Goal: Ask a question: Seek information or help from site administrators or community

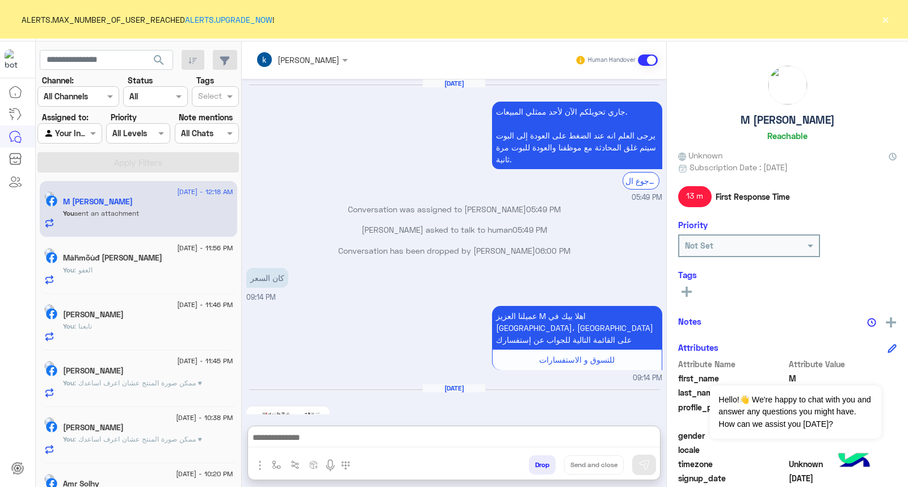
scroll to position [1235, 0]
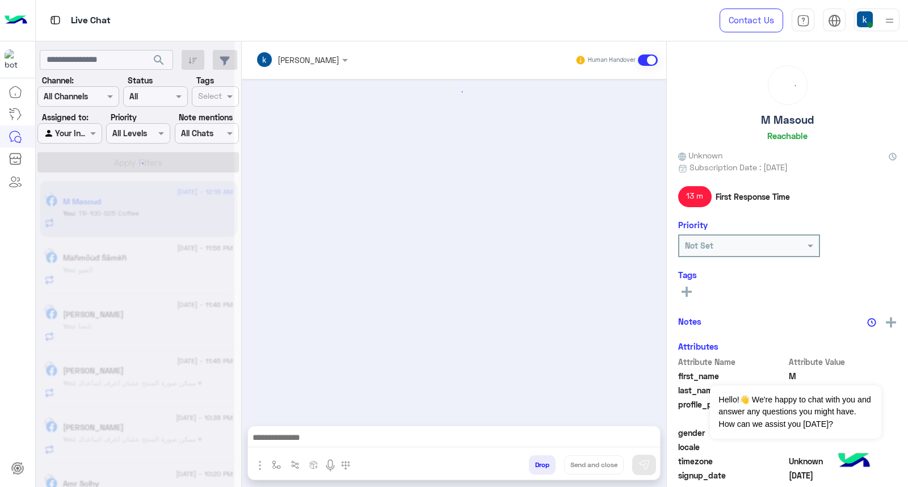
scroll to position [1059, 0]
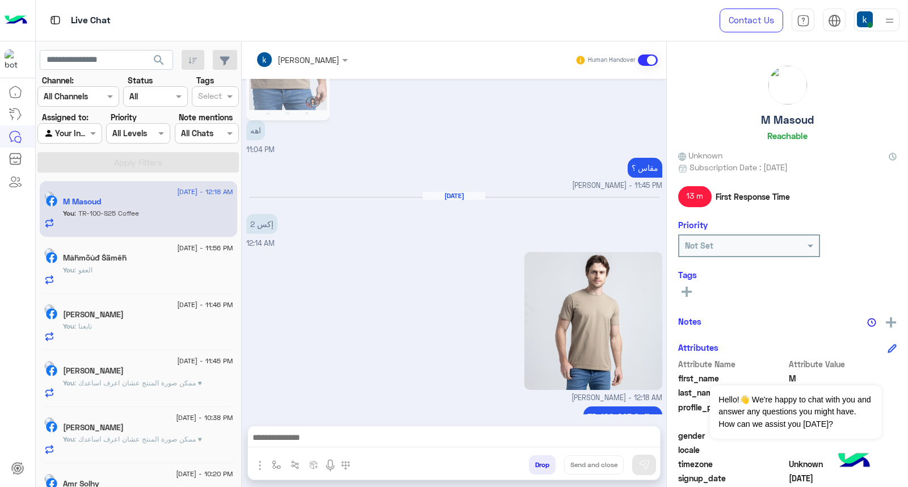
click at [541, 471] on button "Drop" at bounding box center [542, 464] width 27 height 19
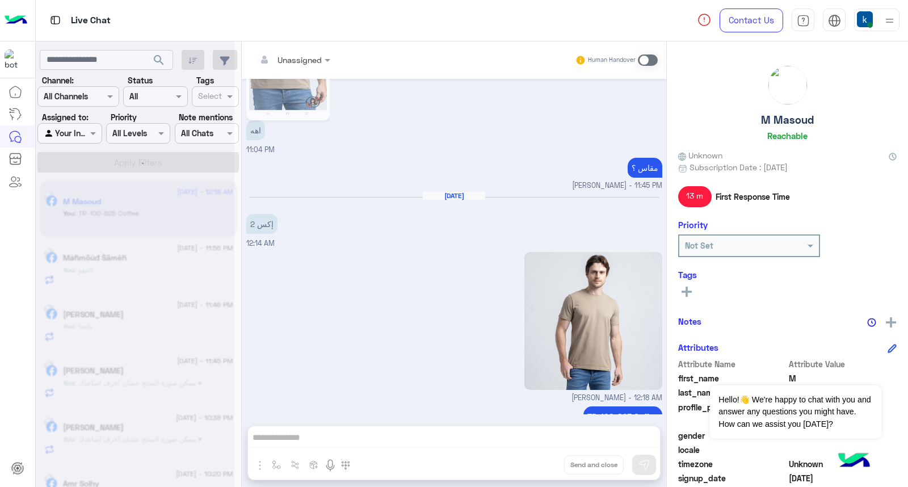
scroll to position [1100, 0]
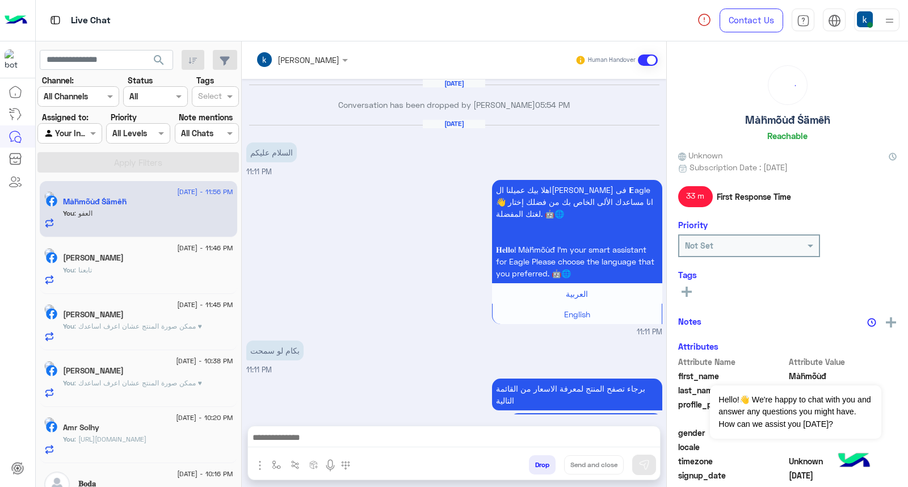
scroll to position [1115, 0]
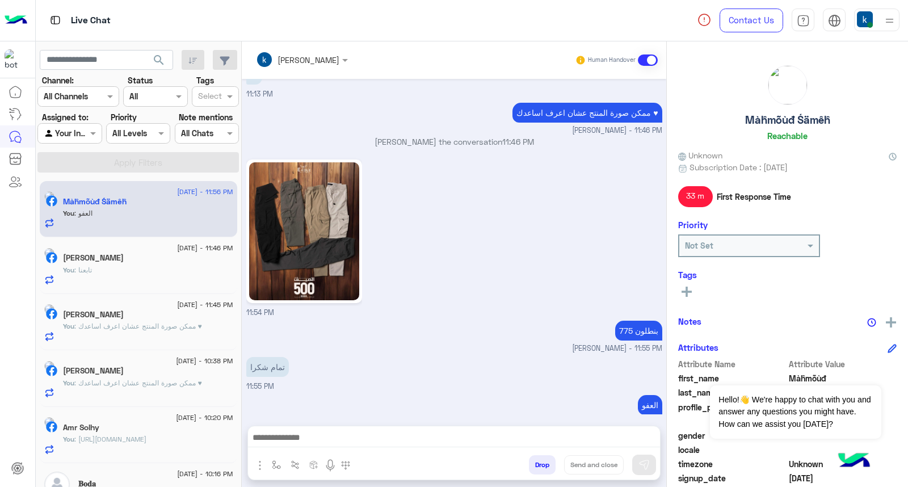
click at [542, 467] on button "Drop" at bounding box center [542, 464] width 27 height 19
click at [542, 467] on div "khaled mohamed Human Handover Jul 13, 2025 Conversation has been dropped by moh…" at bounding box center [454, 266] width 425 height 450
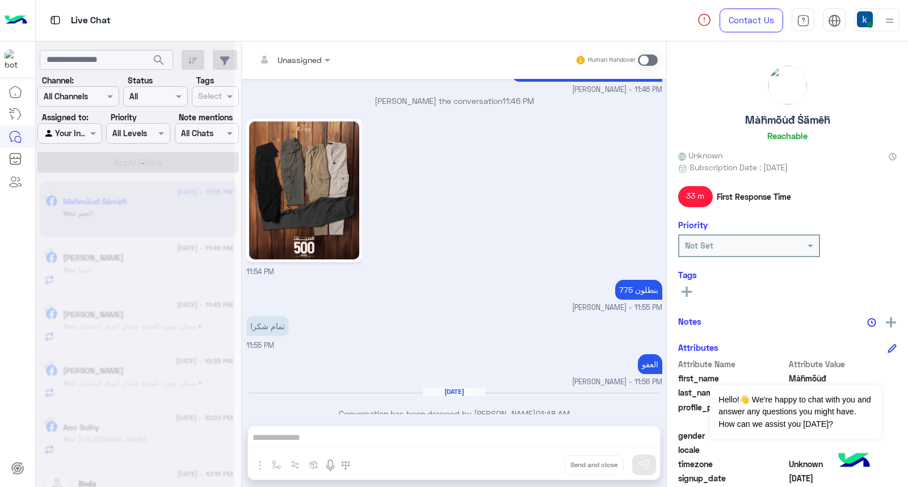
click at [542, 467] on div "Unassigned Human Handover Jul 13, 2025 Conversation has been dropped by mohamed…" at bounding box center [454, 266] width 425 height 450
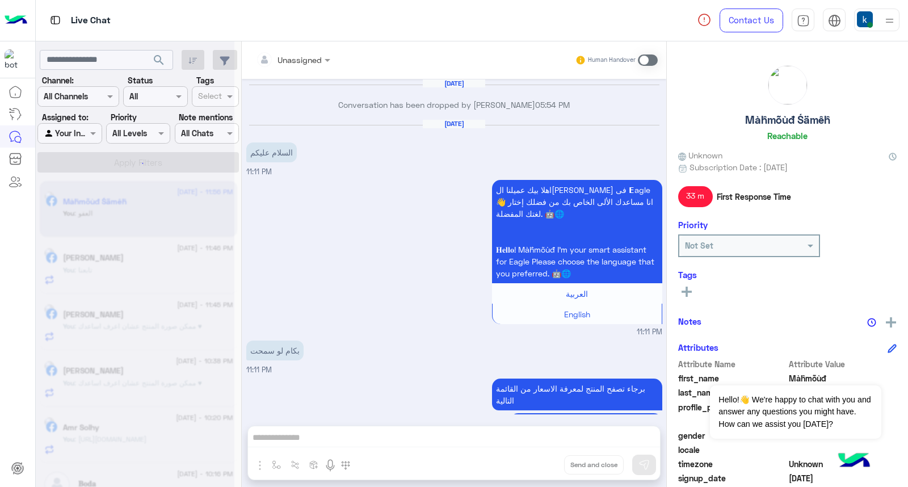
click at [0, 0] on button "Drop" at bounding box center [0, 0] width 0 height 0
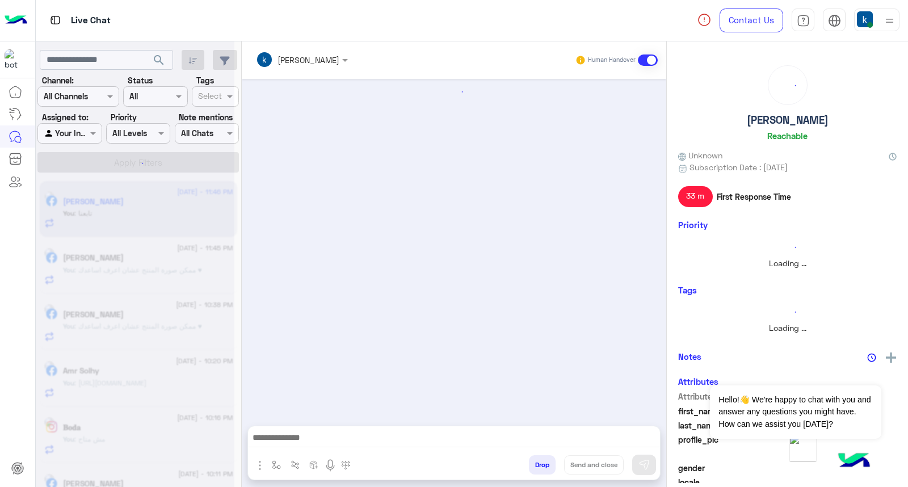
click at [542, 467] on button "Drop" at bounding box center [542, 464] width 27 height 19
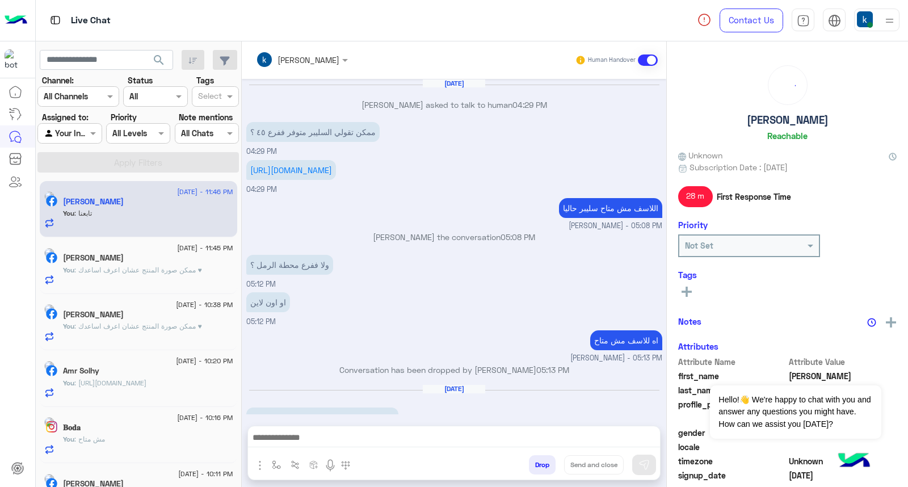
click at [542, 467] on button "Drop" at bounding box center [542, 464] width 27 height 19
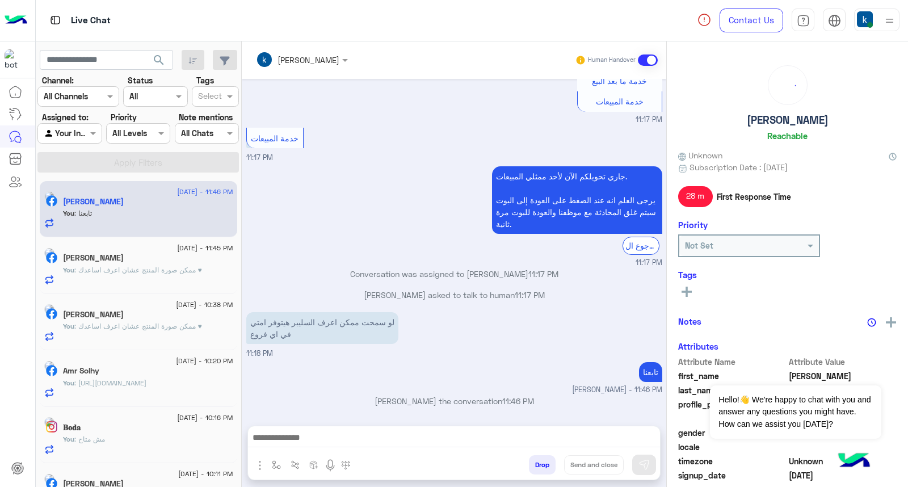
click at [542, 467] on div "khaled mohamed Human Handover Aug 14, 2025 Mohamed Hamed asked to talk to human…" at bounding box center [454, 266] width 425 height 450
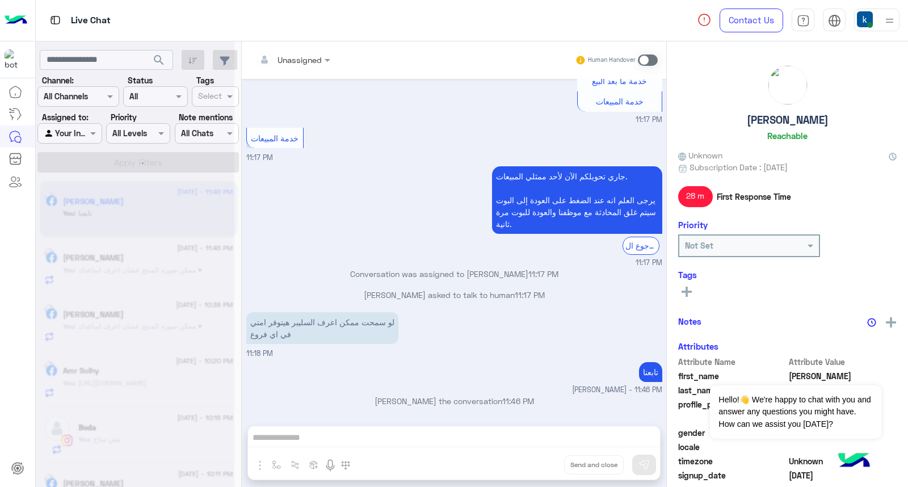
scroll to position [650, 0]
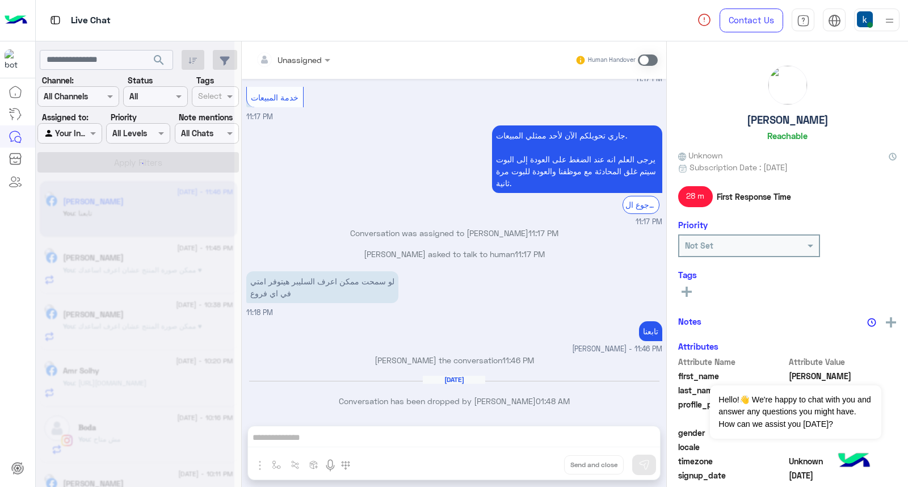
click at [542, 467] on div "Unassigned Human Handover Aug 14, 2025 Mohamed Hamed asked to talk to human 04:…" at bounding box center [454, 266] width 425 height 450
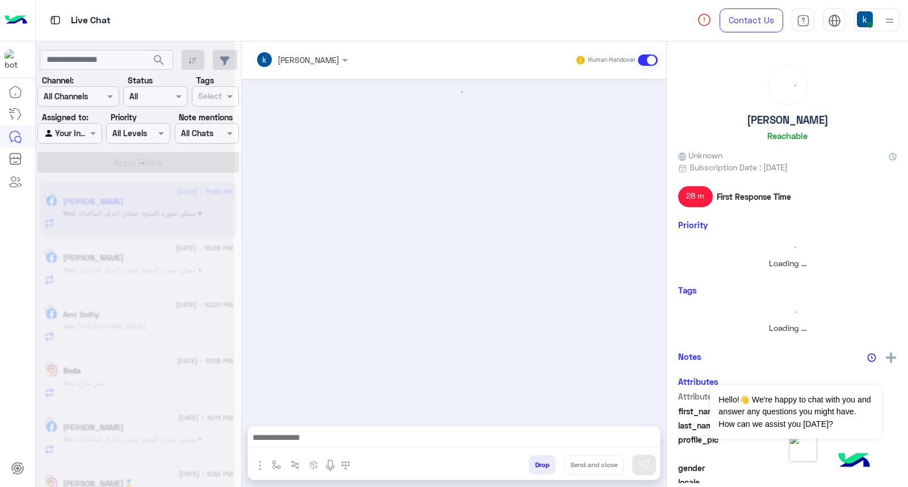
click at [542, 467] on button "Drop" at bounding box center [542, 464] width 27 height 19
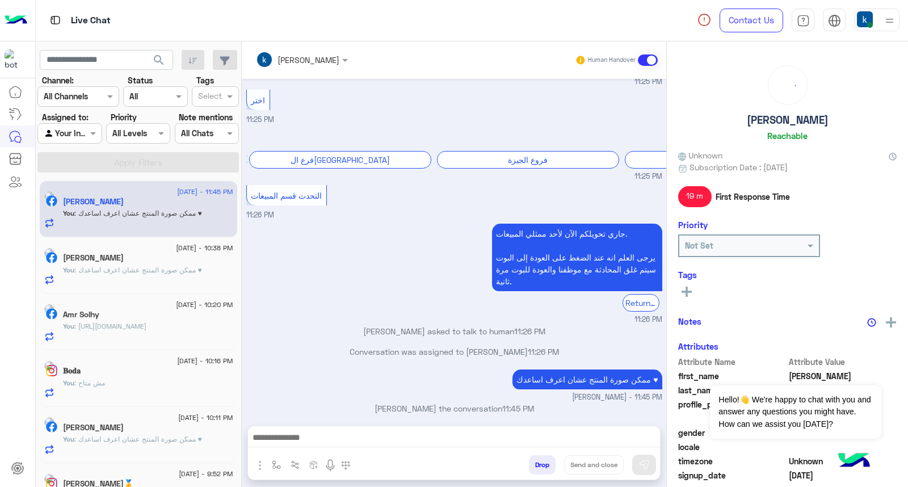
click at [542, 467] on div "khaled mohamed Human Handover Aug 16, 2025 هتفتحوا امتى فرع فى أسيوط 11:25 PM ع…" at bounding box center [454, 266] width 425 height 450
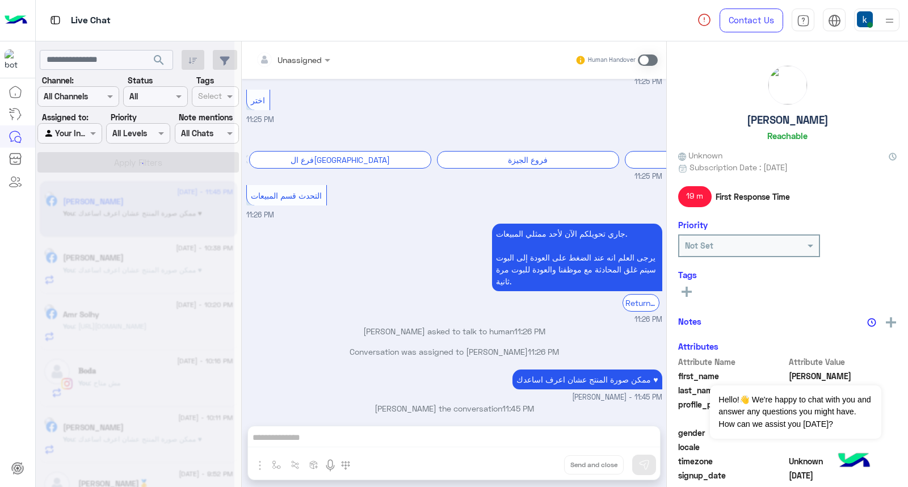
scroll to position [525, 0]
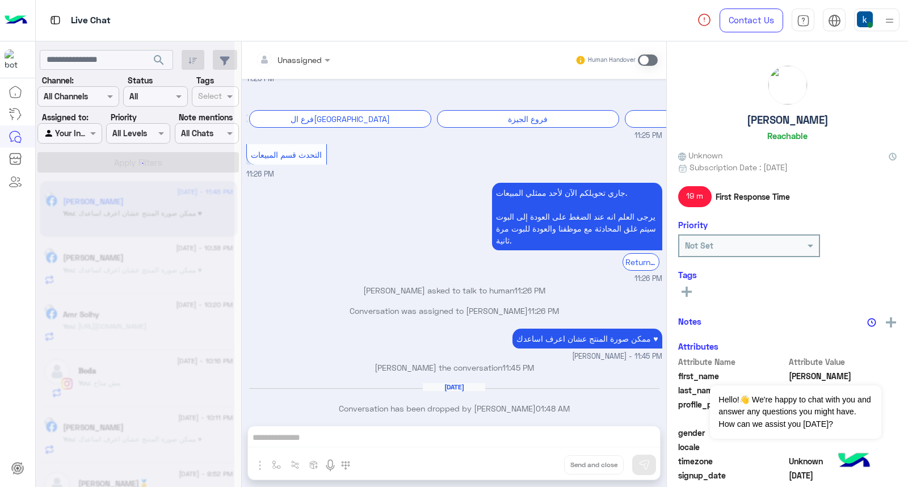
click at [542, 467] on div "Unassigned Human Handover Aug 16, 2025 هتفتحوا امتى فرع فى أسيوط 11:25 PM عميلن…" at bounding box center [454, 266] width 425 height 450
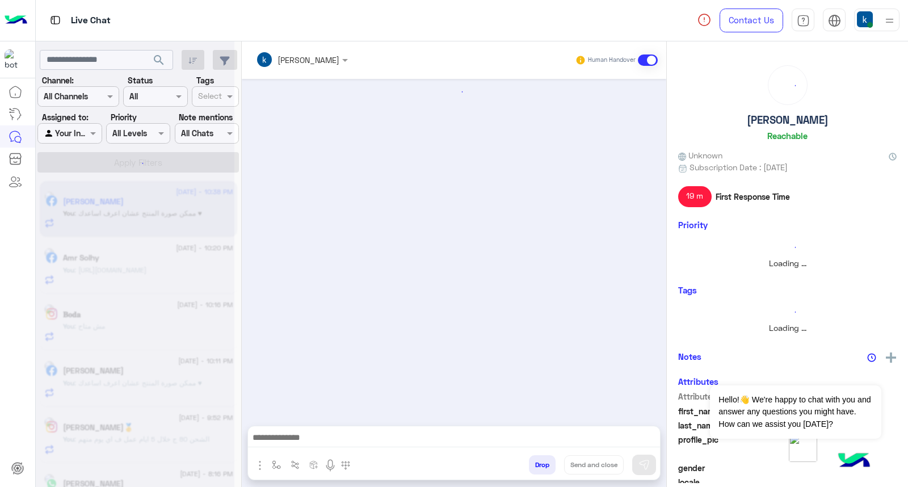
click at [542, 467] on button "Drop" at bounding box center [542, 464] width 27 height 19
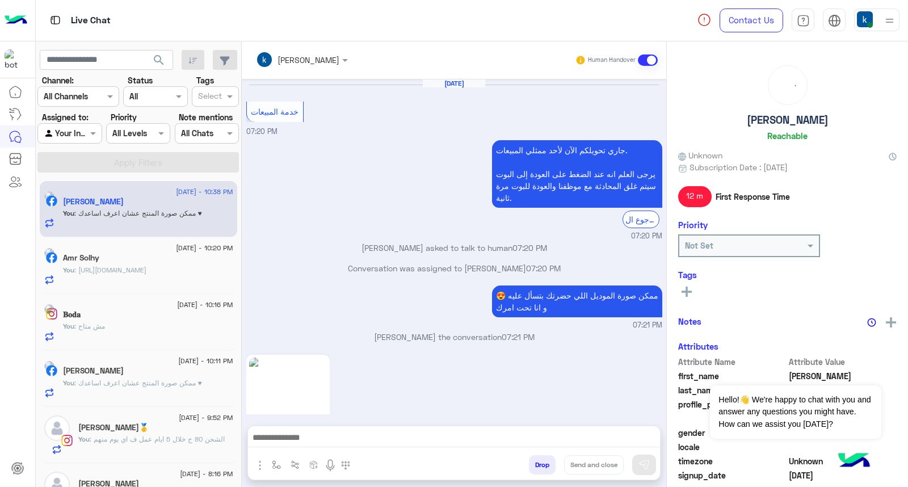
click at [542, 467] on div "khaled mohamed Human Handover Apr 1, 2025 خدمة المبيعات 07:20 PM جاري تحويلكم ا…" at bounding box center [454, 266] width 425 height 450
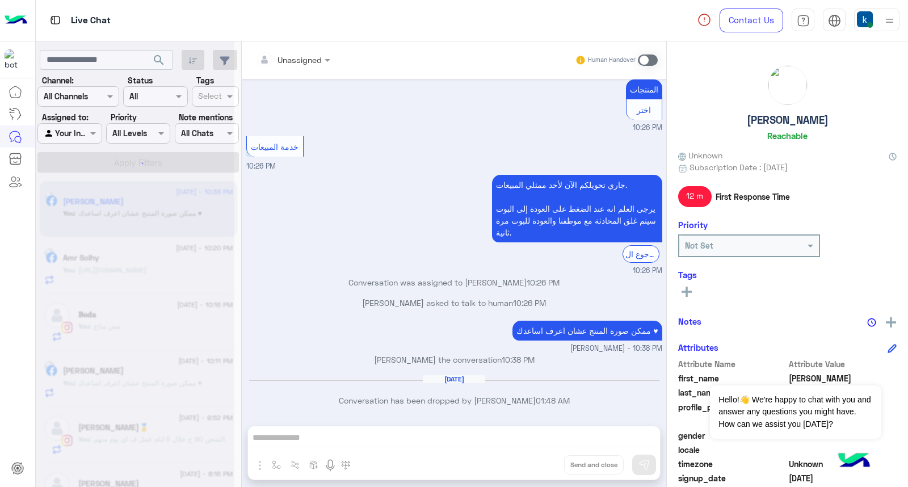
click at [542, 467] on div "Unassigned Human Handover Apr 1, 2025 خدمة المبيعات 07:20 PM جاري تحويلكم الآن …" at bounding box center [454, 266] width 425 height 450
click at [0, 0] on button "Drop" at bounding box center [0, 0] width 0 height 0
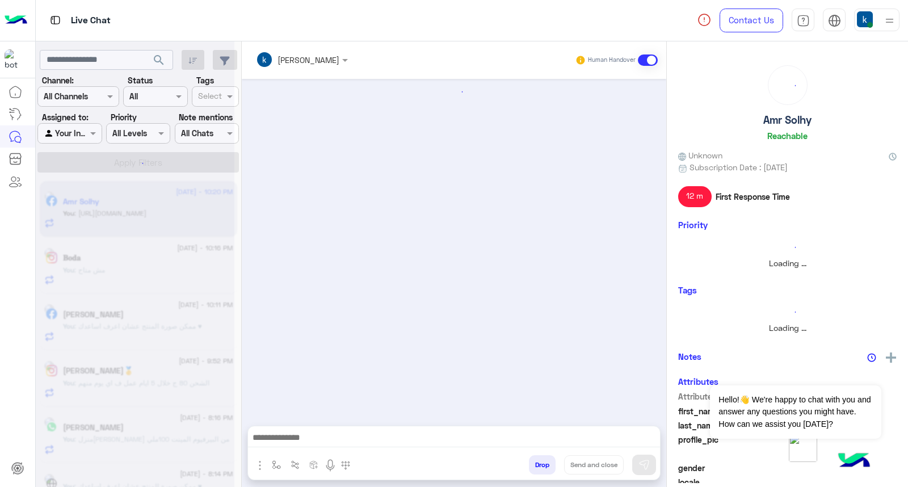
click at [542, 467] on button "Drop" at bounding box center [542, 464] width 27 height 19
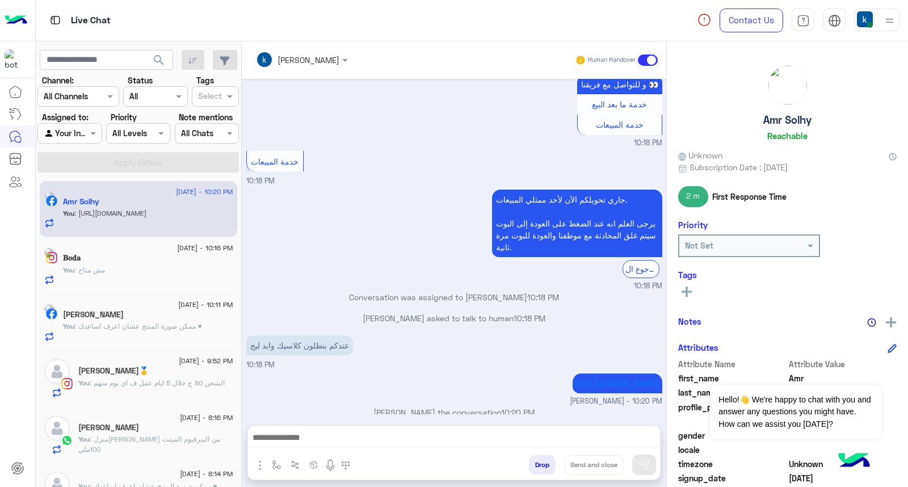
click at [542, 467] on div "khaled mohamed Human Handover Aug 2, 2025 جاري تحويلكم الآن لأحد ممثلي المبيعات…" at bounding box center [454, 266] width 425 height 450
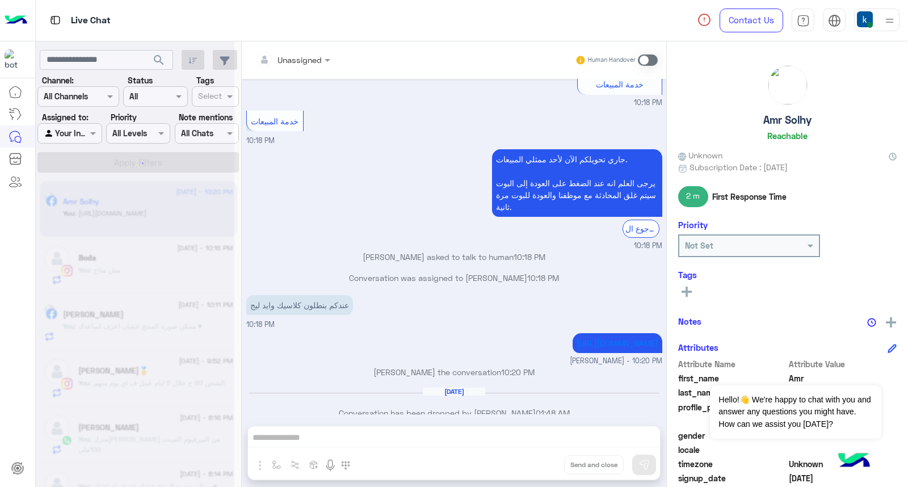
click at [542, 467] on div "Unassigned Human Handover Aug 2, 2025 جاري تحويلكم الآن لأحد ممثلي المبيعات. ير…" at bounding box center [454, 266] width 425 height 450
click at [0, 0] on button "Drop" at bounding box center [0, 0] width 0 height 0
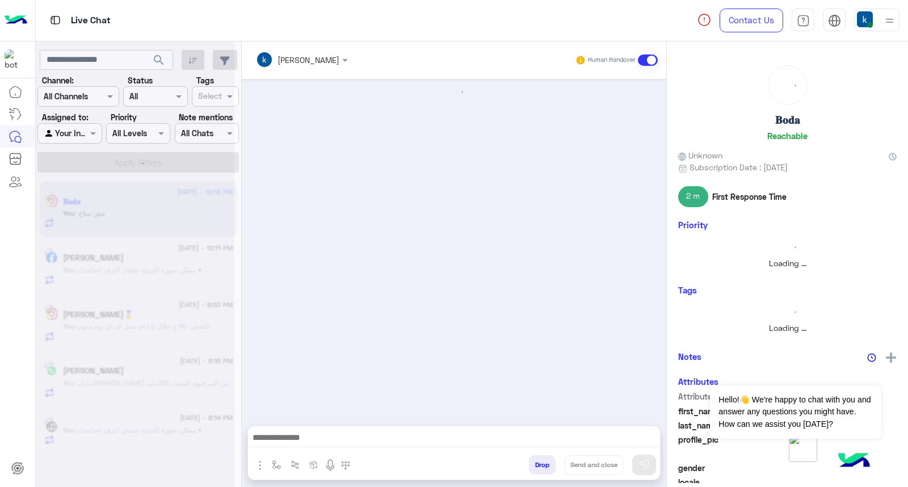
click at [542, 467] on button "Drop" at bounding box center [542, 464] width 27 height 19
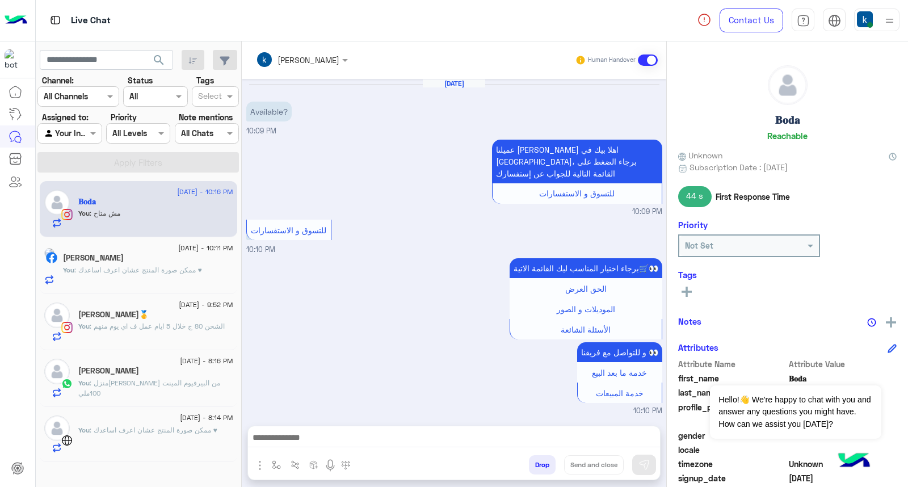
scroll to position [704, 0]
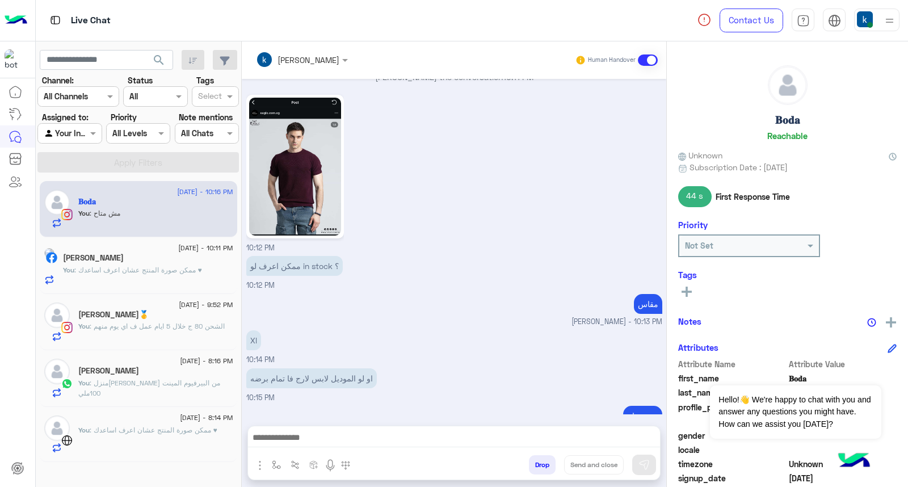
click at [542, 467] on div "khaled mohamed Human Handover Aug 16, 2025 Available? 10:09 PM عميلنا العزيز 𝐁𝐨…" at bounding box center [454, 266] width 425 height 450
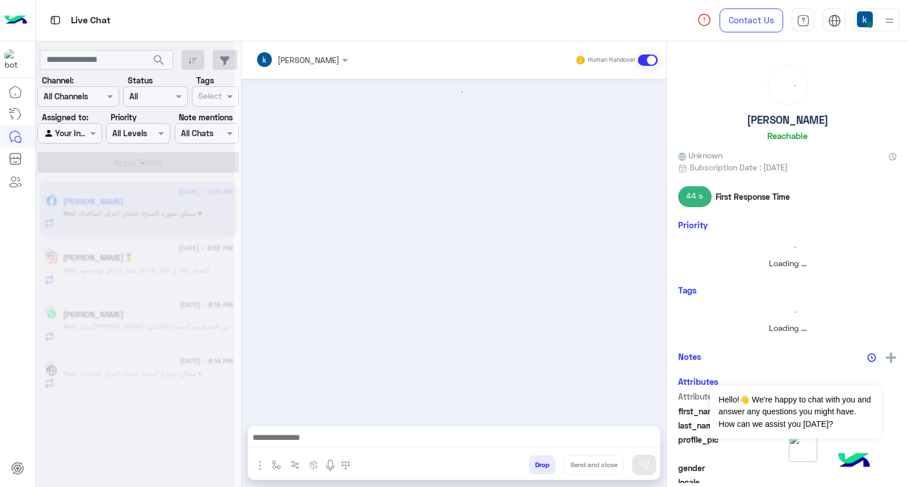
click at [542, 467] on button "Drop" at bounding box center [542, 464] width 27 height 19
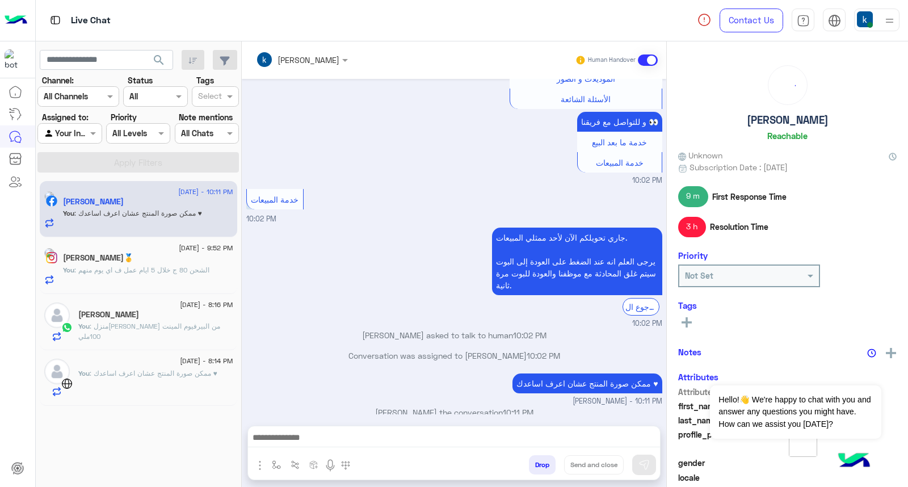
click at [542, 467] on button "Drop" at bounding box center [542, 464] width 27 height 19
click at [542, 467] on div "khaled mohamed Human Handover Aug 16, 2025 GetStarted 10:01 PM اهلا بيك عميلنا …" at bounding box center [454, 266] width 425 height 450
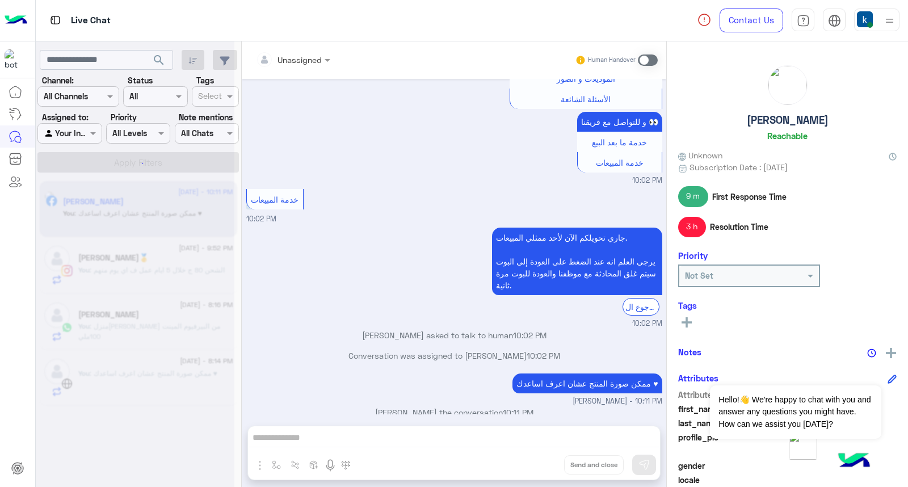
scroll to position [470, 0]
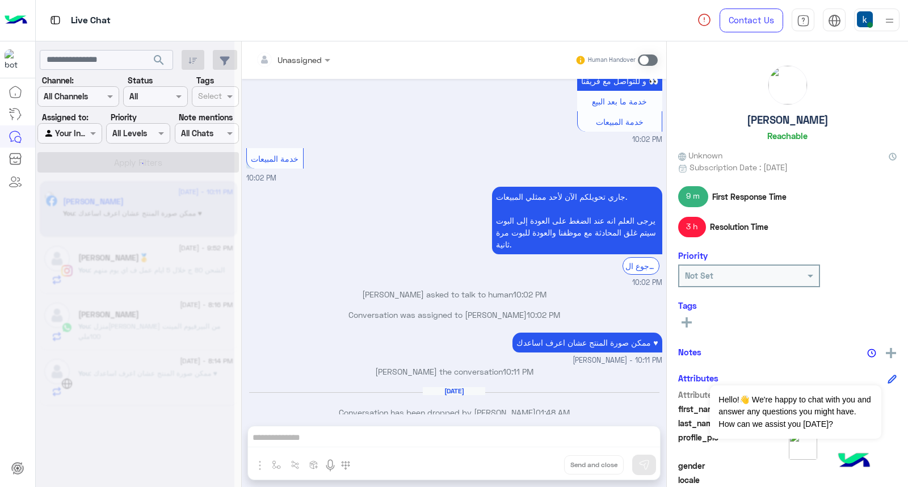
click at [542, 467] on div "Unassigned Human Handover Aug 16, 2025 GetStarted 10:01 PM اهلا بيك عميلنا العز…" at bounding box center [454, 266] width 425 height 450
click at [0, 0] on button "Drop" at bounding box center [0, 0] width 0 height 0
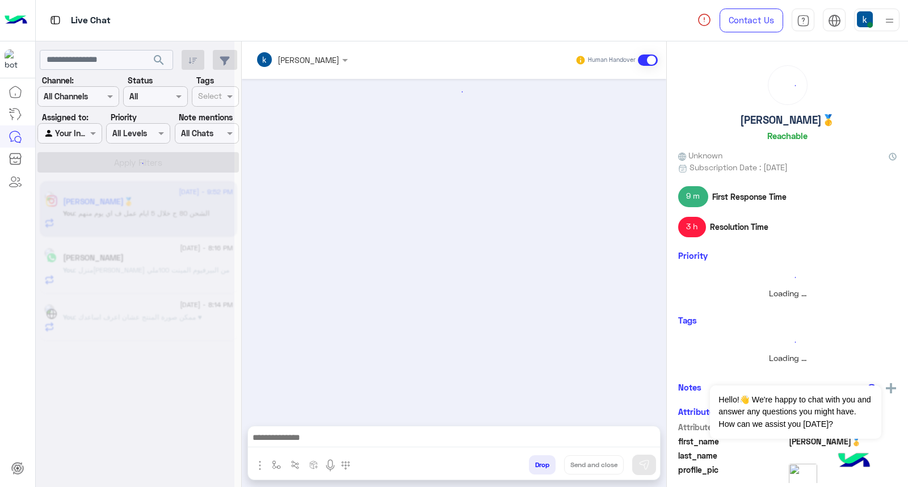
click at [542, 467] on button "Drop" at bounding box center [542, 464] width 27 height 19
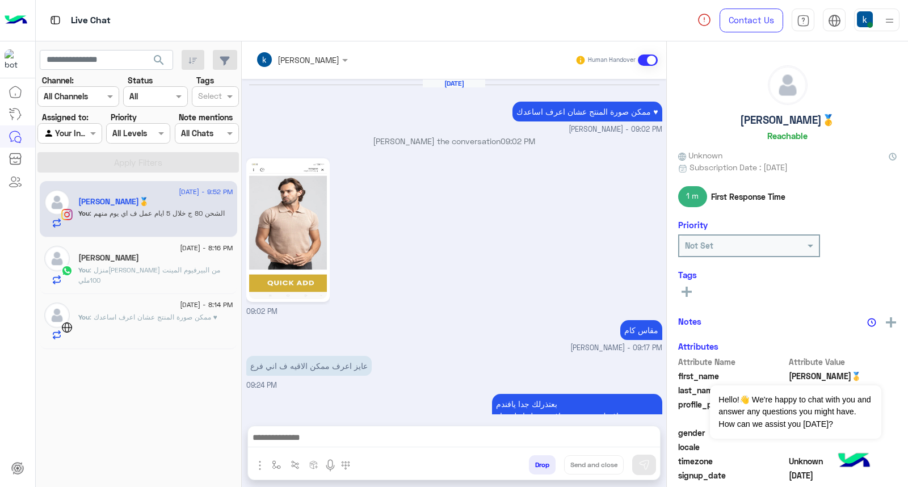
scroll to position [855, 0]
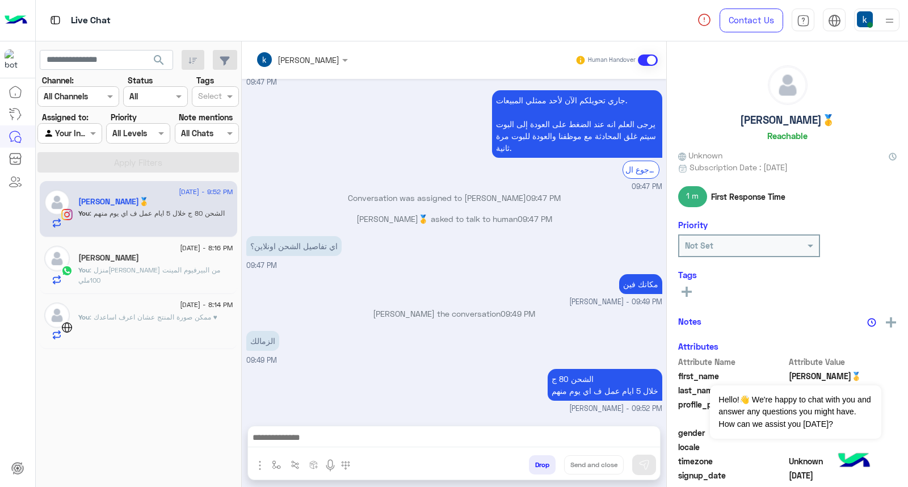
click at [542, 467] on div "khaled mohamed Human Handover Aug 16, 2025 ممكن صورة المنتج عشان اعرف اساعدك ♥ …" at bounding box center [454, 266] width 425 height 450
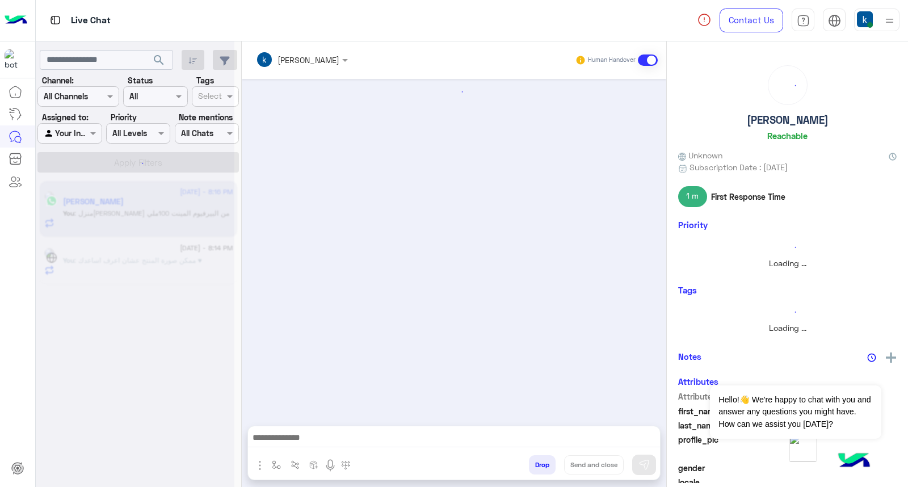
click at [542, 467] on button "Drop" at bounding box center [542, 464] width 27 height 19
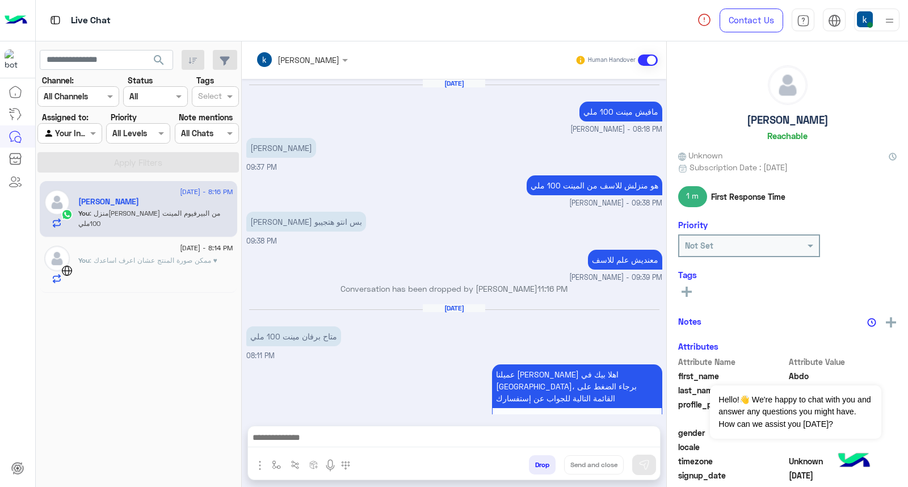
click at [542, 467] on button "Drop" at bounding box center [542, 464] width 27 height 19
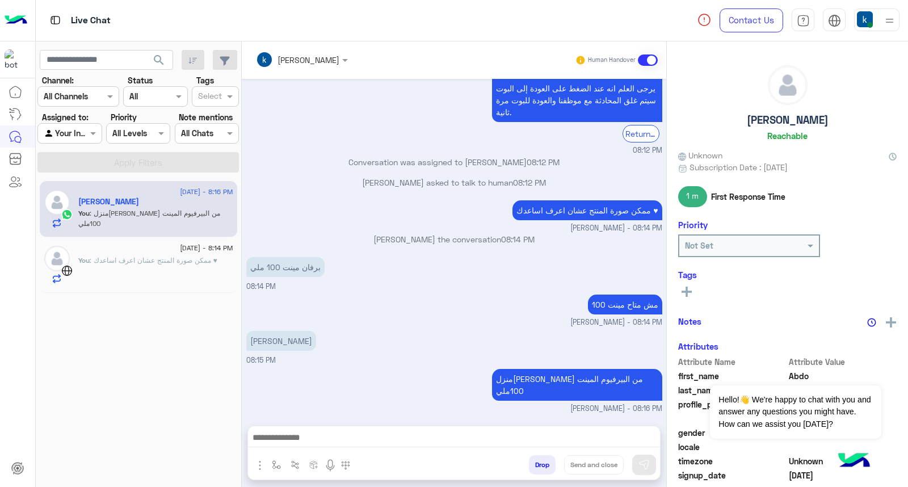
click at [542, 467] on div "khaled mohamed Human Handover Aug 1, 2025 مافيش مينت 100 ملي khaled mohamed - 0…" at bounding box center [454, 266] width 425 height 450
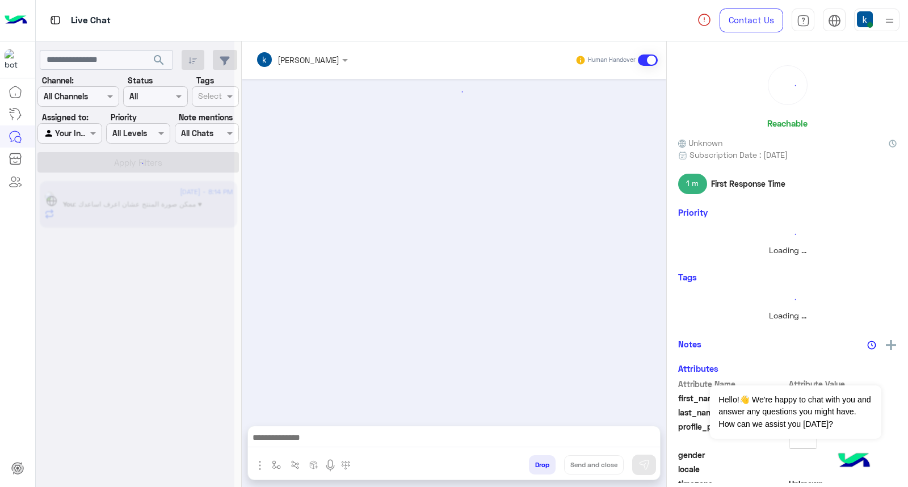
click at [542, 467] on div "khaled mohamed Human Handover Drop Send and close" at bounding box center [454, 266] width 425 height 450
click at [542, 467] on button "Drop" at bounding box center [542, 464] width 27 height 19
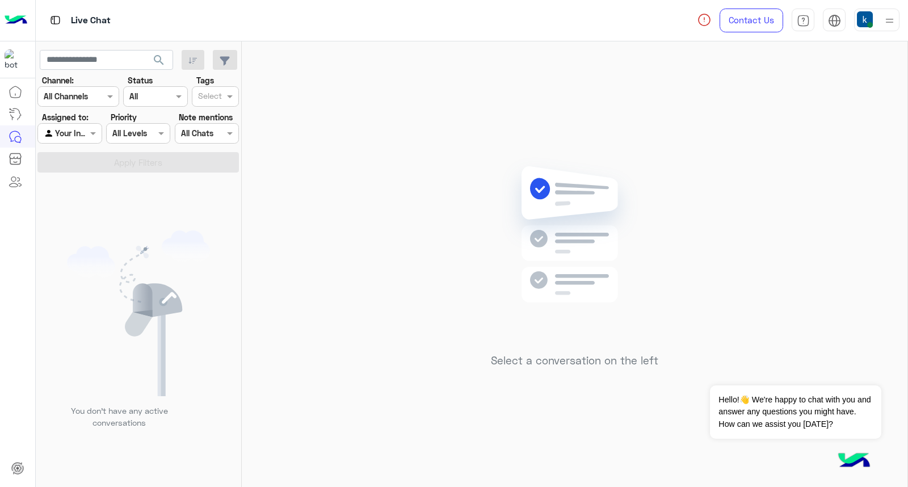
click at [872, 24] on span at bounding box center [871, 25] width 6 height 6
